Goal: Task Accomplishment & Management: Use online tool/utility

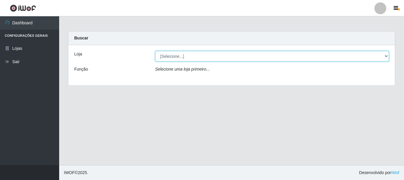
click at [386, 55] on select "[Selecione...] [GEOGRAPHIC_DATA] [GEOGRAPHIC_DATA]" at bounding box center [272, 56] width 234 height 10
select select "65"
click at [155, 51] on select "[Selecione...] [GEOGRAPHIC_DATA] [GEOGRAPHIC_DATA]" at bounding box center [272, 56] width 234 height 10
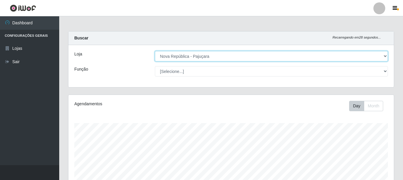
scroll to position [123, 325]
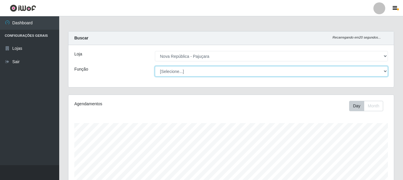
click at [382, 70] on select "[Selecione...] Balconista Operador de Caixa Repositor" at bounding box center [271, 71] width 233 height 10
select select "22"
click at [155, 66] on select "[Selecione...] Balconista Operador de Caixa Repositor" at bounding box center [271, 71] width 233 height 10
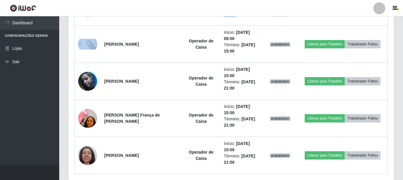
scroll to position [293, 0]
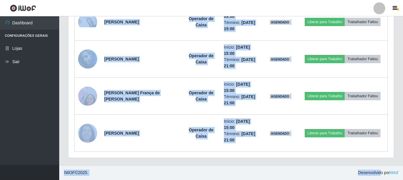
drag, startPoint x: 380, startPoint y: 167, endPoint x: 378, endPoint y: 184, distance: 17.3
click at [289, 168] on footer "IWOF © 2025 . Desenvolvido por iWof" at bounding box center [231, 172] width 344 height 15
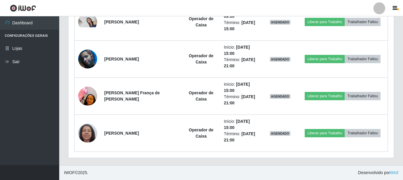
drag, startPoint x: 402, startPoint y: 124, endPoint x: 404, endPoint y: 110, distance: 14.6
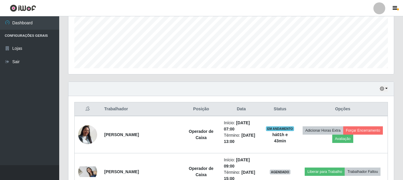
scroll to position [198, 0]
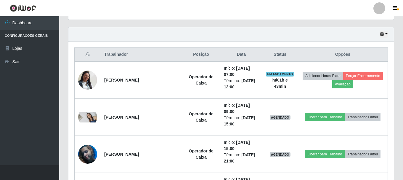
drag, startPoint x: 403, startPoint y: 87, endPoint x: 404, endPoint y: 12, distance: 75.5
click at [403, 12] on html "Perfil Alterar Senha Sair Dashboard Configurações Gerais Lojas Sair Carregando.…" at bounding box center [201, 38] width 403 height 473
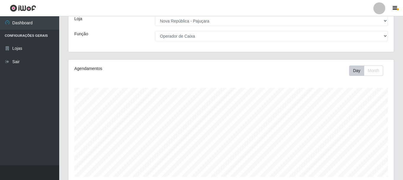
scroll to position [0, 0]
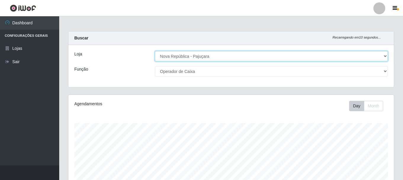
click at [386, 57] on select "[Selecione...] [GEOGRAPHIC_DATA] [GEOGRAPHIC_DATA]" at bounding box center [271, 56] width 233 height 10
select select "64"
click at [155, 51] on select "[Selecione...] [GEOGRAPHIC_DATA] [GEOGRAPHIC_DATA]" at bounding box center [271, 56] width 233 height 10
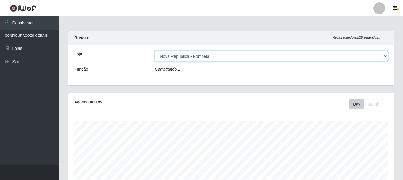
select select "22"
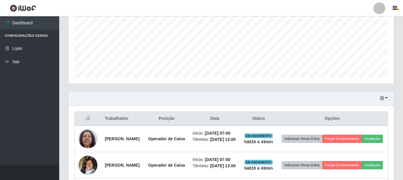
scroll to position [112, 0]
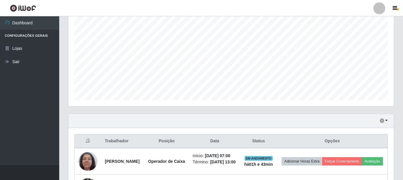
drag, startPoint x: 402, startPoint y: 63, endPoint x: 398, endPoint y: 99, distance: 36.3
click at [398, 99] on div "Carregando... Buscar Recarregando em 12 segundos... Loja [Selecione...] [GEOGRA…" at bounding box center [231, 157] width 344 height 477
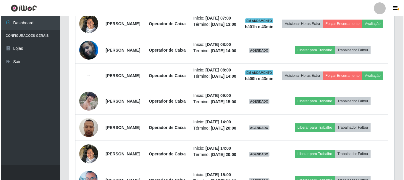
scroll to position [282, 0]
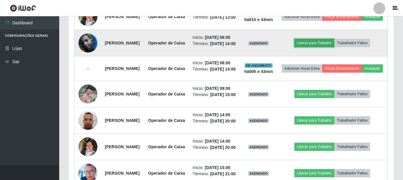
click at [324, 47] on button "Liberar para Trabalho" at bounding box center [314, 43] width 40 height 8
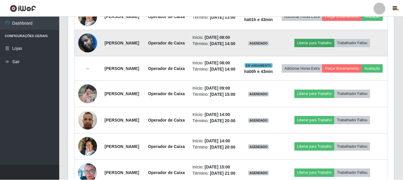
scroll to position [123, 322]
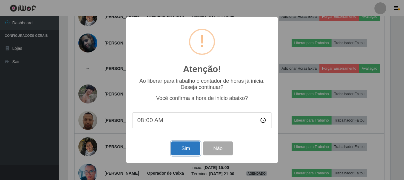
click at [186, 145] on button "Sim" at bounding box center [185, 148] width 29 height 14
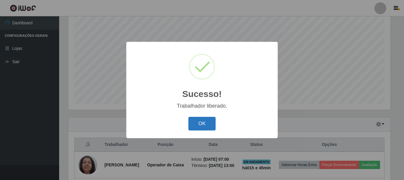
click at [207, 123] on button "OK" at bounding box center [203, 124] width 28 height 14
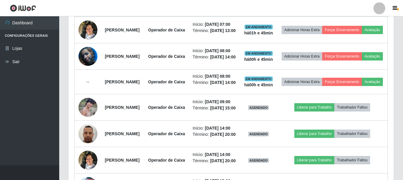
scroll to position [128, 0]
